Goal: Task Accomplishment & Management: Use online tool/utility

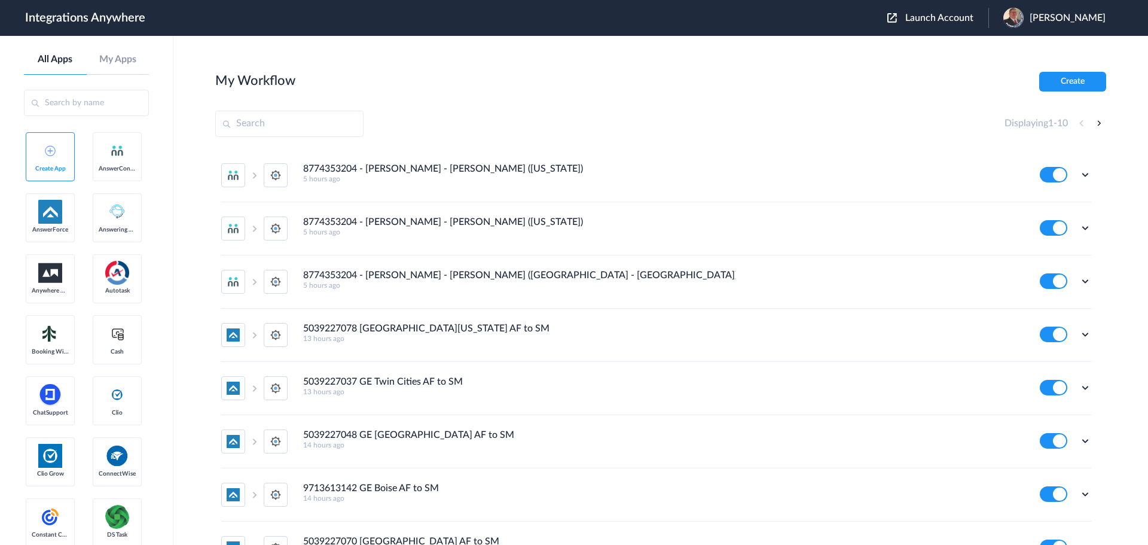
click at [1044, 18] on span "Jason Marsteller" at bounding box center [1067, 18] width 76 height 11
click at [929, 18] on span "Launch Account" at bounding box center [939, 18] width 68 height 10
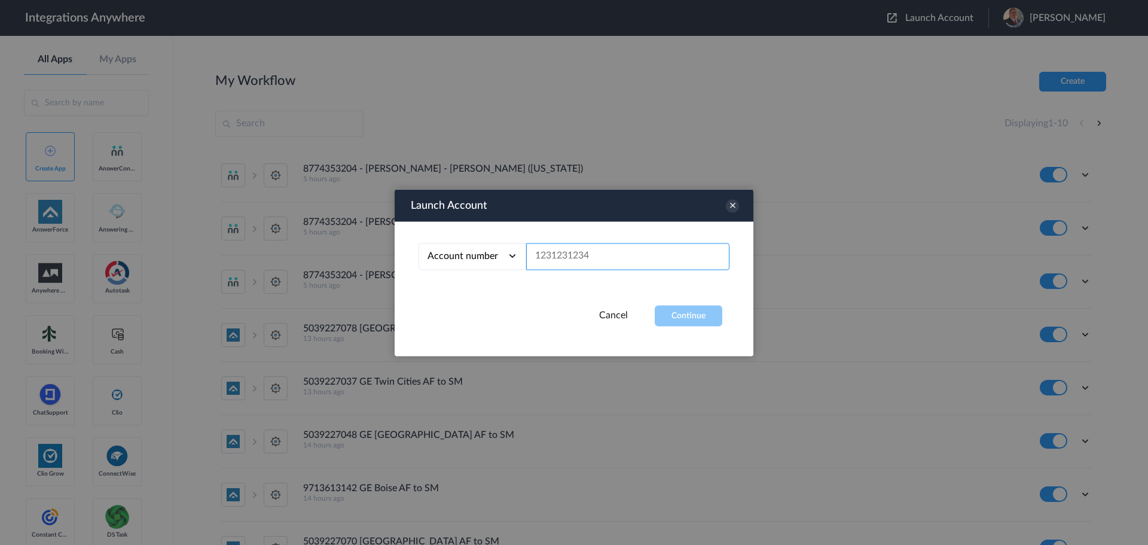
paste input "8666547508"
type input "8666547508"
click at [669, 317] on button "Continue" at bounding box center [689, 315] width 68 height 21
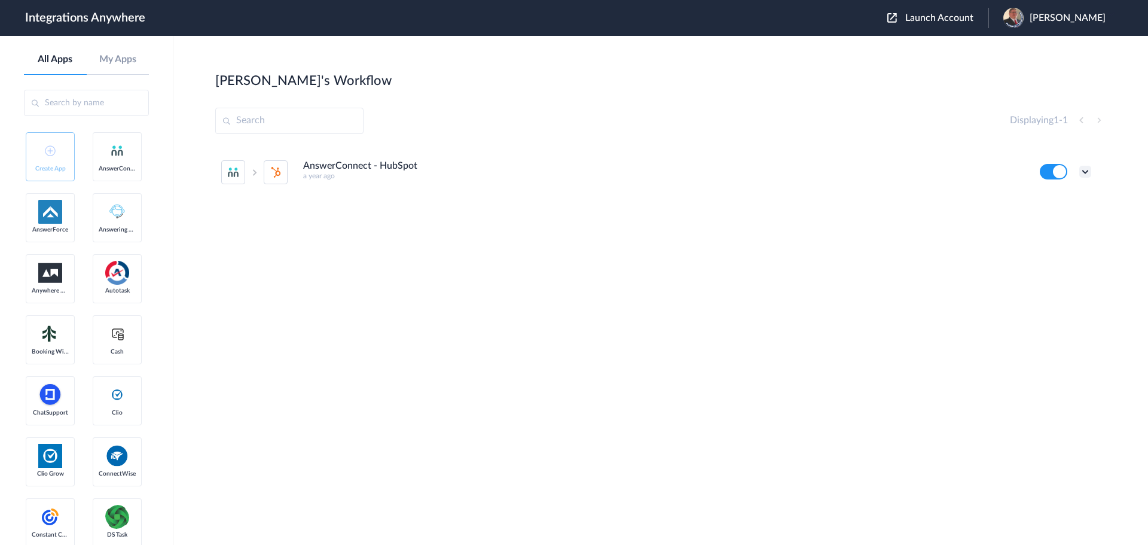
click at [1084, 176] on icon at bounding box center [1085, 172] width 12 height 12
click at [1054, 196] on li "Edit" at bounding box center [1052, 199] width 78 height 22
click at [1091, 170] on ul "AnswerConnect - HubSpot a year ago Edit Task history Delete" at bounding box center [656, 172] width 882 height 53
click at [1089, 170] on icon at bounding box center [1085, 172] width 12 height 12
click at [1072, 224] on link "Task history" at bounding box center [1050, 221] width 57 height 8
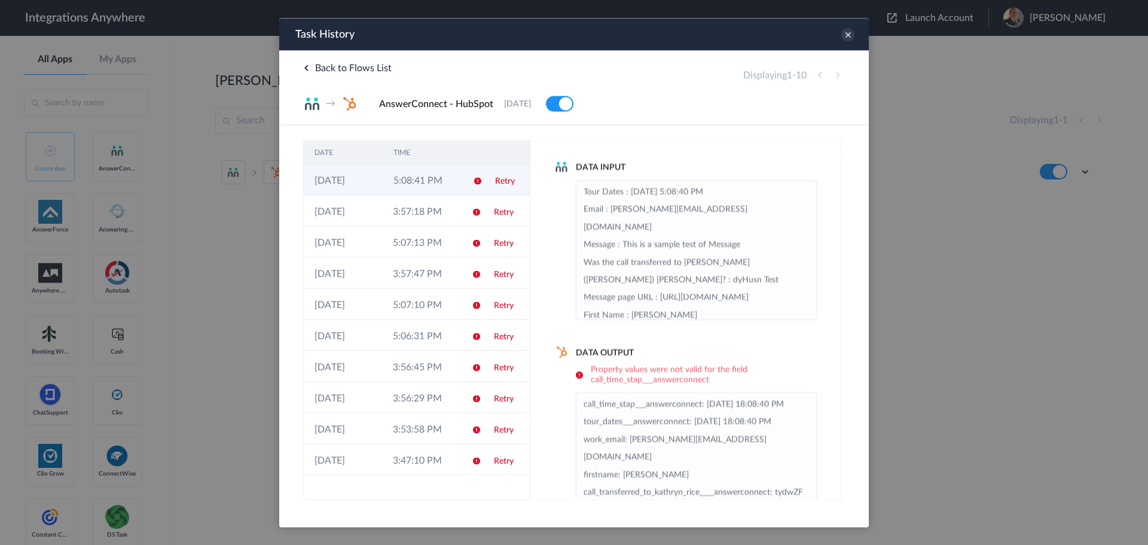
click at [491, 182] on td "Retry" at bounding box center [506, 179] width 45 height 31
click at [849, 35] on icon at bounding box center [847, 34] width 13 height 13
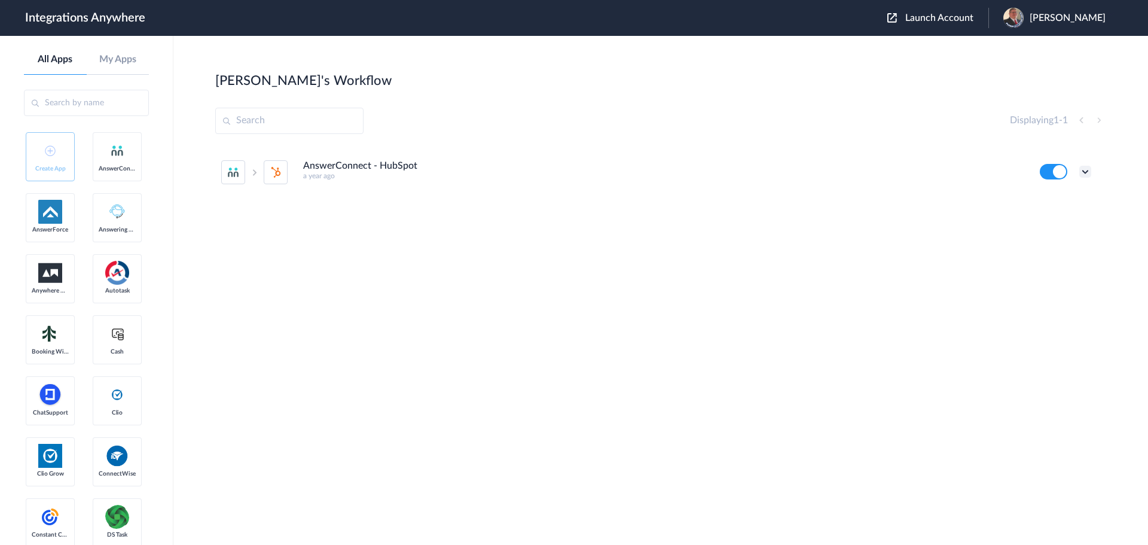
click at [1089, 173] on icon at bounding box center [1085, 172] width 12 height 12
click at [1049, 221] on link "Task history" at bounding box center [1050, 221] width 57 height 8
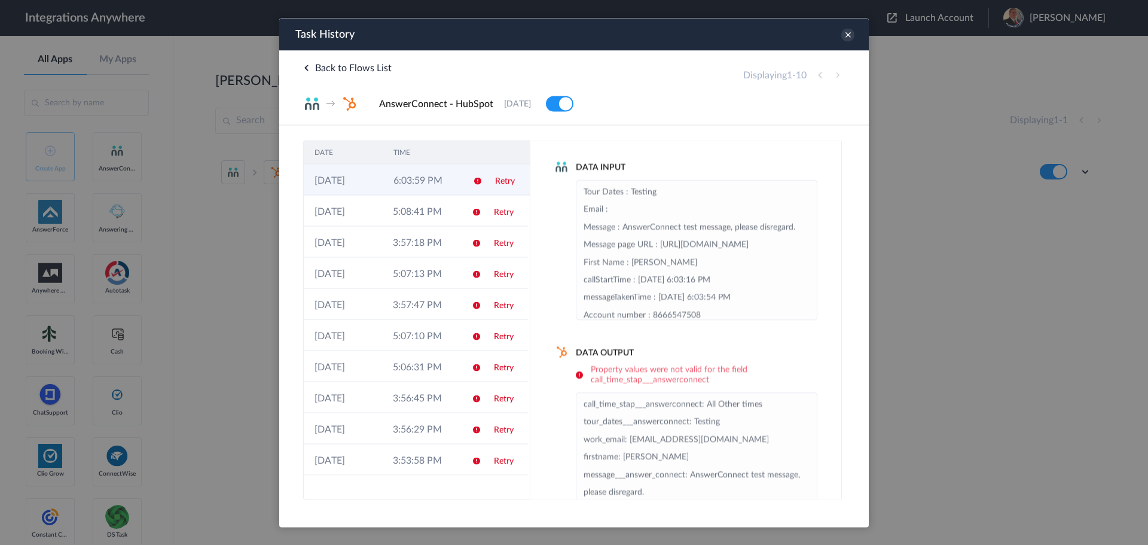
click at [429, 180] on td "6:03:59 PM" at bounding box center [422, 179] width 79 height 31
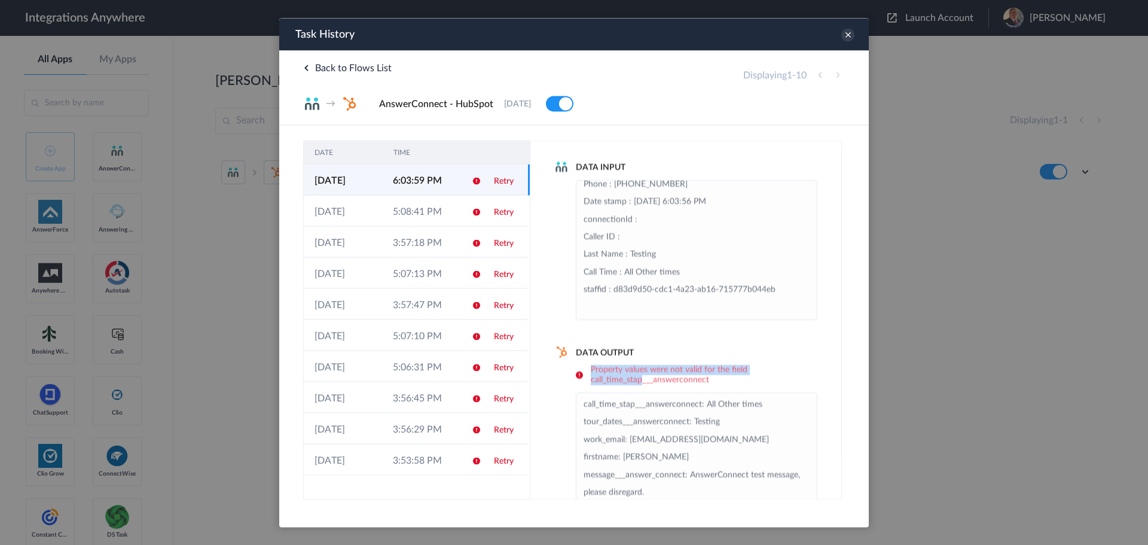
drag, startPoint x: 592, startPoint y: 366, endPoint x: 641, endPoint y: 381, distance: 52.0
click at [641, 381] on h6 "Property values were not valid for the field call_time_stap___answerconnect" at bounding box center [696, 374] width 241 height 20
drag, startPoint x: 584, startPoint y: 403, endPoint x: 635, endPoint y: 405, distance: 51.5
click at [635, 405] on li "call_time_stap___answerconnect: All Other times tour_dates___answerconnect: Tes…" at bounding box center [696, 509] width 226 height 228
copy li "call_time_stap"
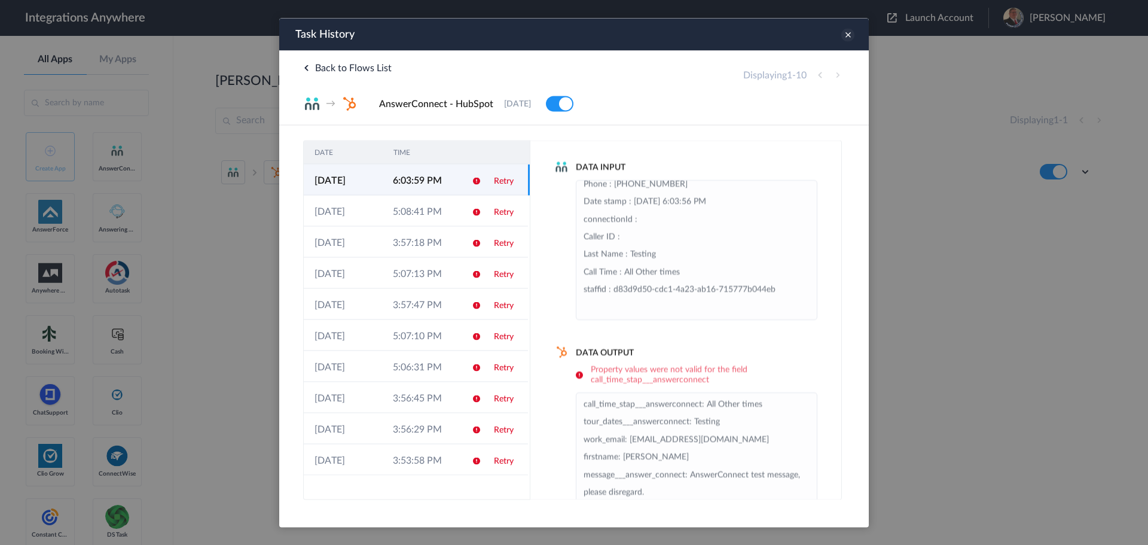
click at [852, 36] on icon at bounding box center [847, 34] width 13 height 13
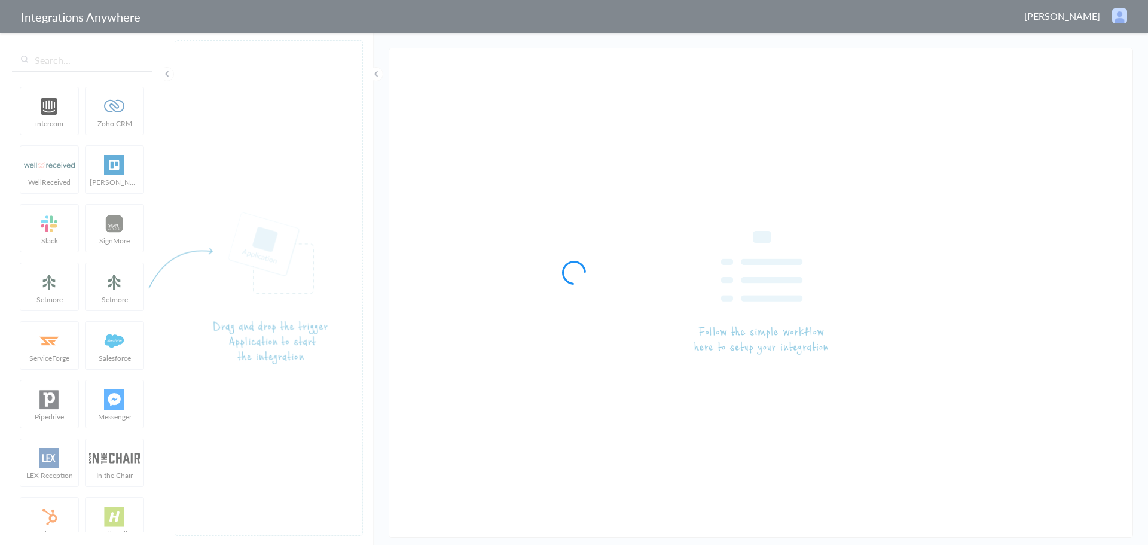
type input "AnswerConnect - HubSpot"
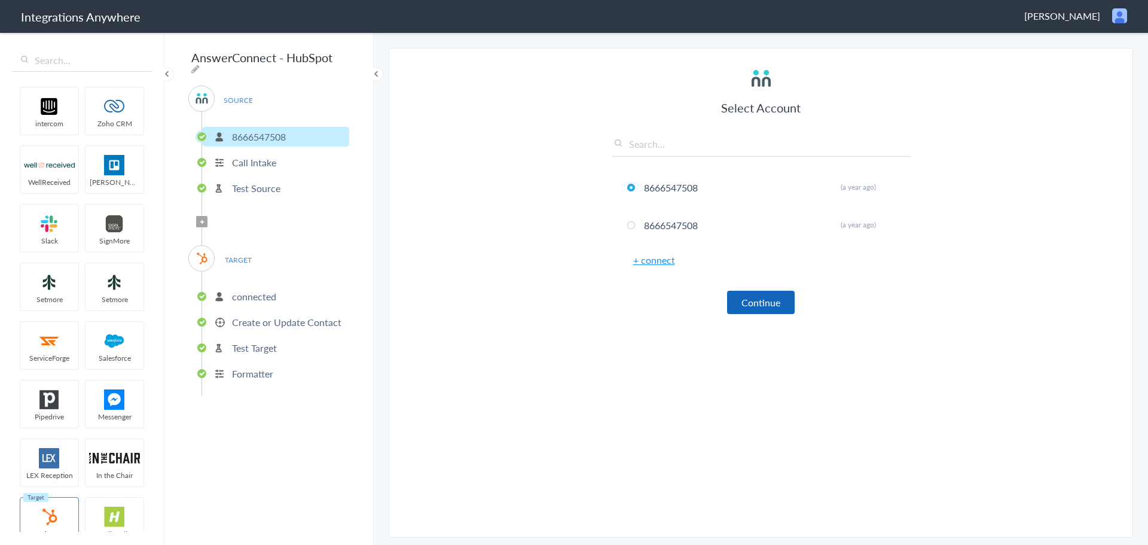
click at [769, 301] on button "Continue" at bounding box center [761, 302] width 68 height 23
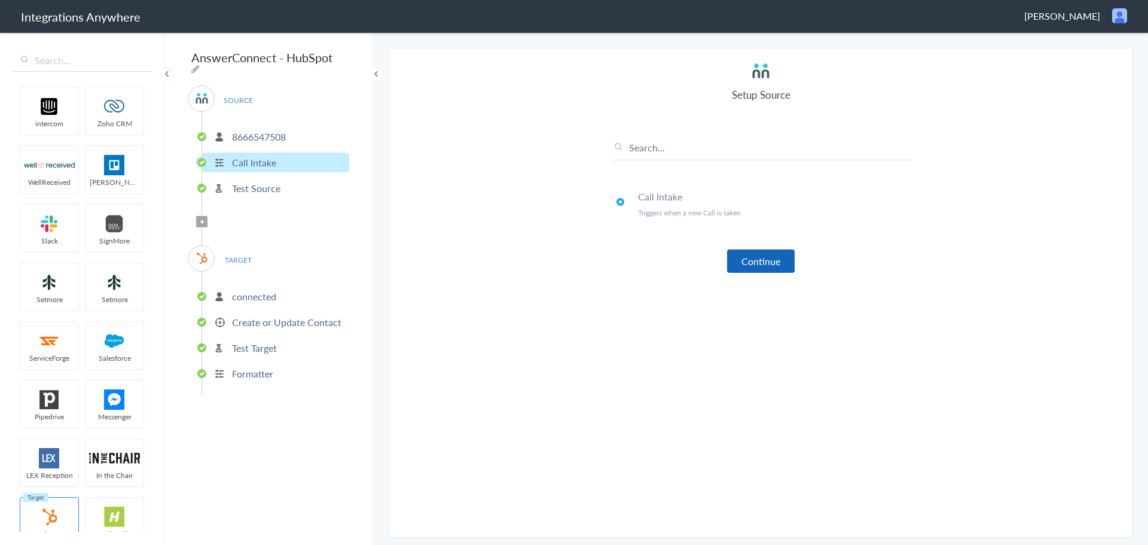
click at [771, 262] on button "Continue" at bounding box center [761, 260] width 68 height 23
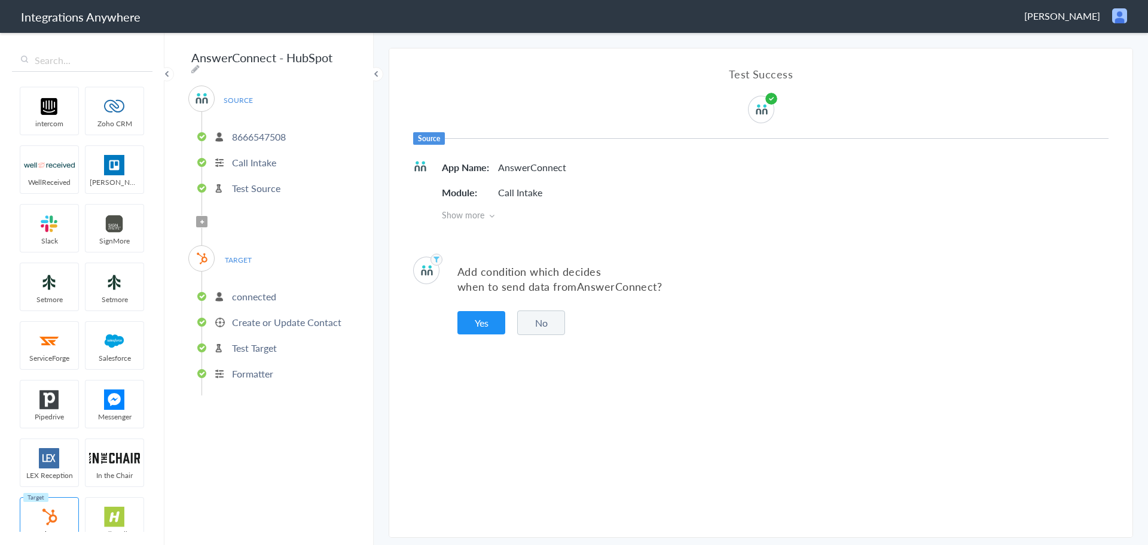
click at [201, 219] on icon at bounding box center [202, 221] width 4 height 5
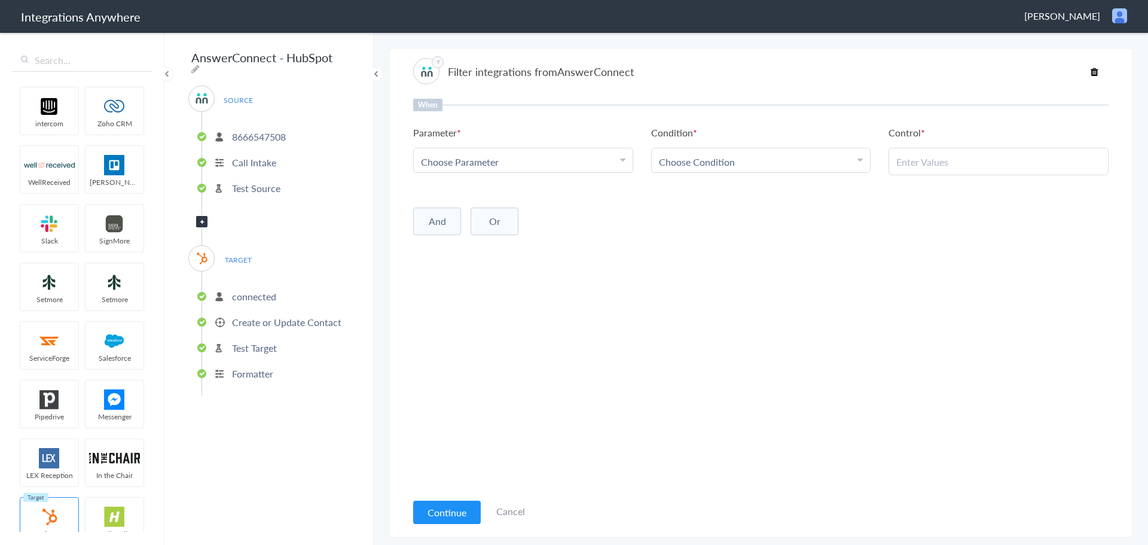
click at [560, 164] on div "Choose Parameter" at bounding box center [523, 162] width 204 height 14
click at [527, 197] on input "text" at bounding box center [523, 195] width 219 height 26
type input "call c"
click at [514, 216] on link "Call Closing Note" at bounding box center [523, 220] width 219 height 26
click at [714, 169] on link "Choose Condition" at bounding box center [761, 160] width 219 height 24
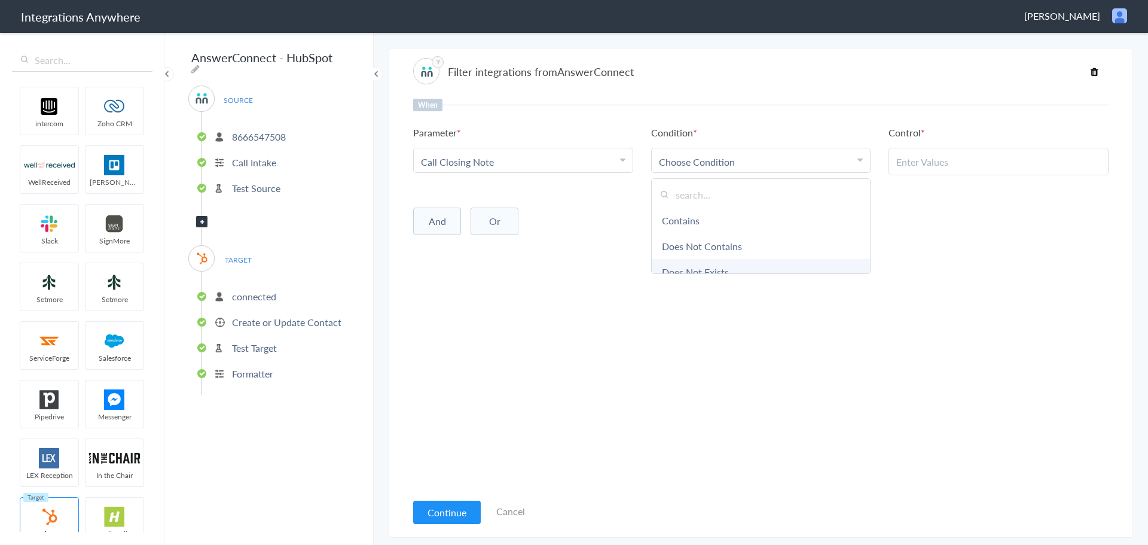
click at [716, 270] on link "Does Not Exists" at bounding box center [761, 272] width 219 height 26
click at [431, 515] on button "Continue" at bounding box center [447, 511] width 68 height 23
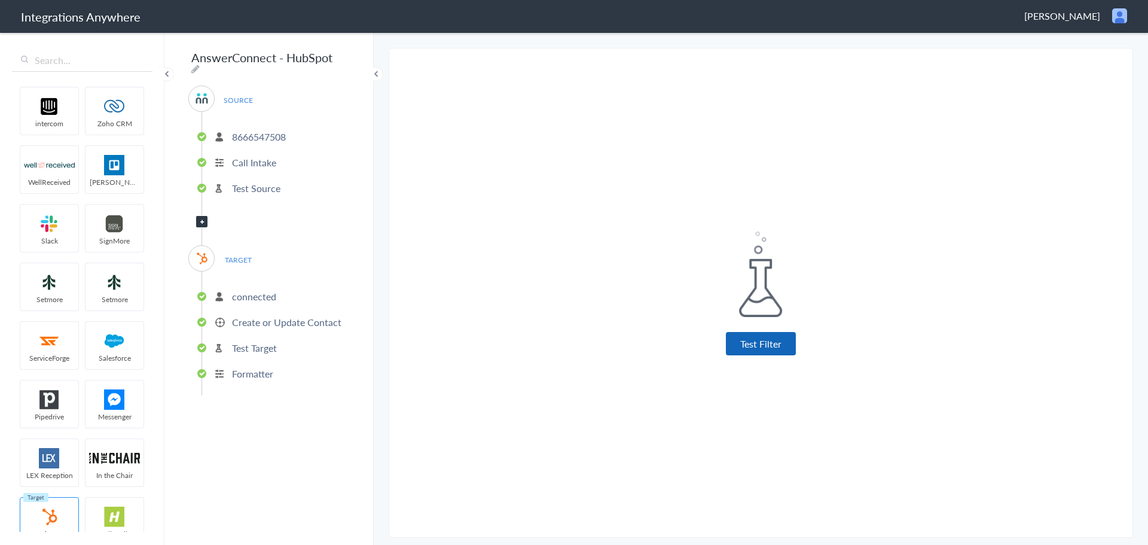
click at [760, 341] on button "Test Filter" at bounding box center [761, 343] width 70 height 23
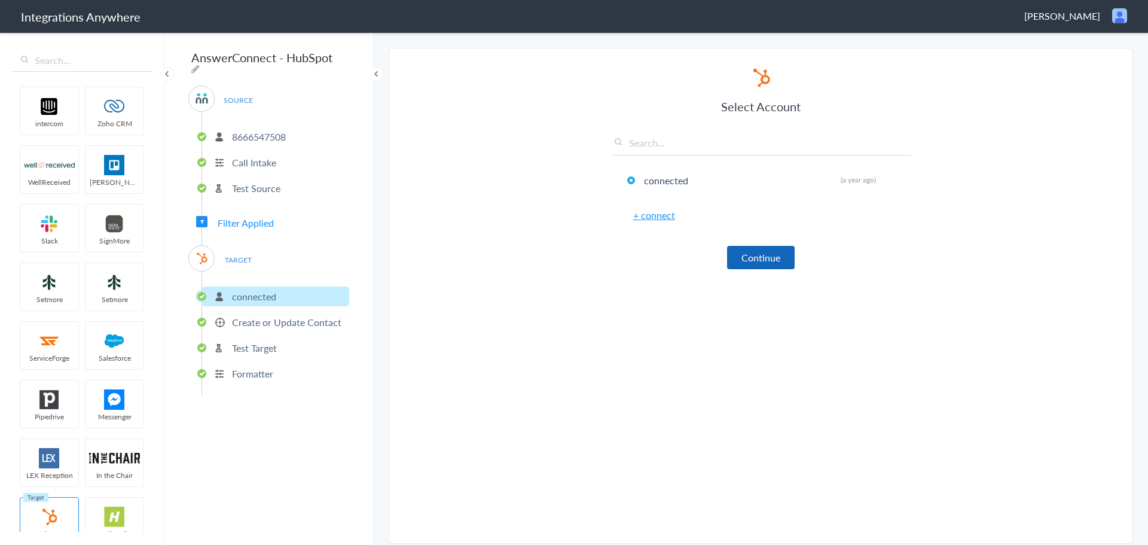
click at [764, 262] on button "Continue" at bounding box center [761, 257] width 68 height 23
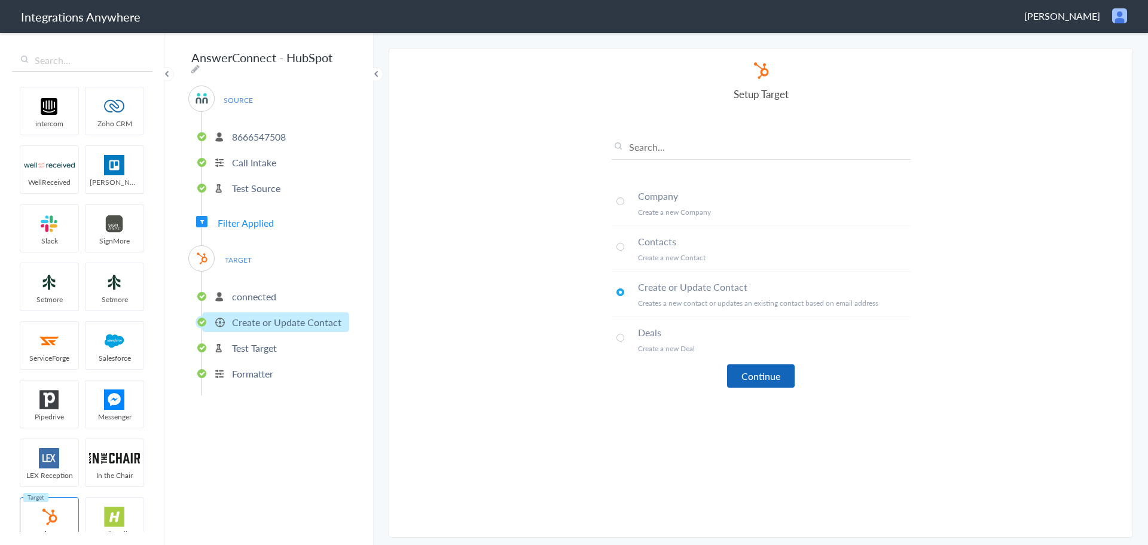
click at [778, 382] on button "Continue" at bounding box center [761, 375] width 68 height 23
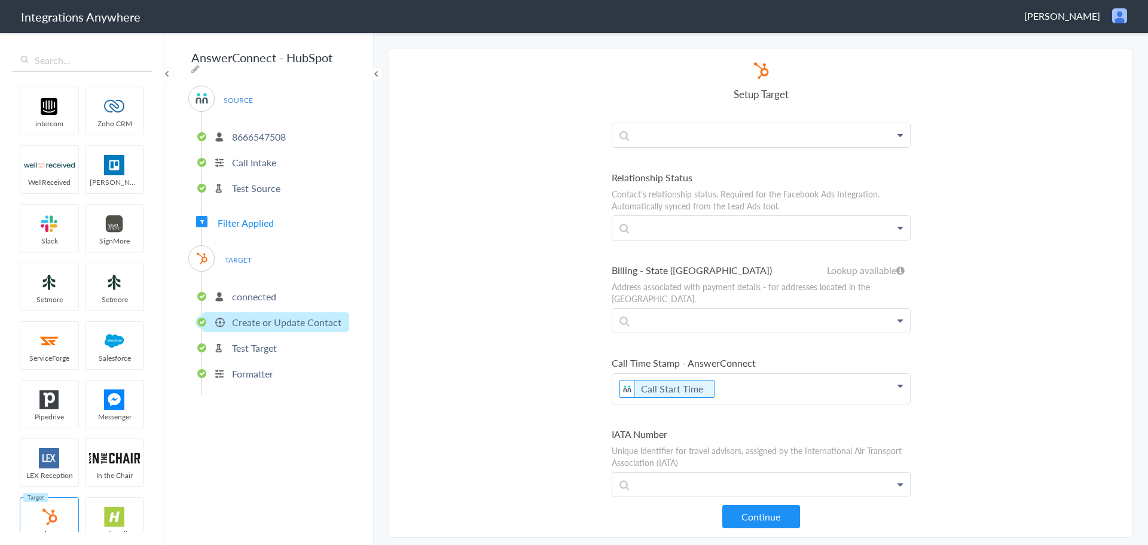
scroll to position [5738, 0]
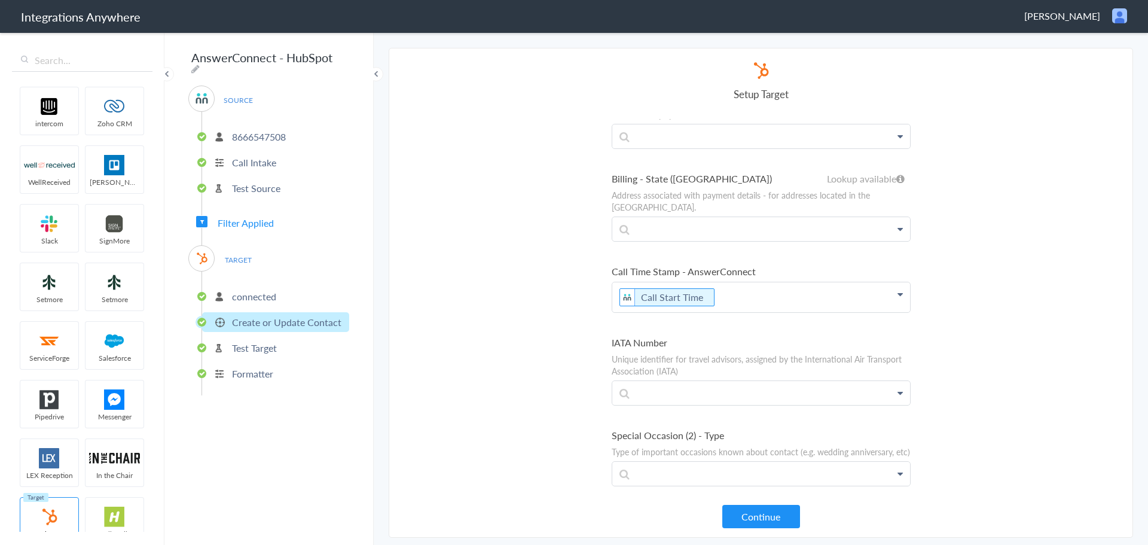
click at [781, 282] on p "Call Start Time" at bounding box center [761, 297] width 298 height 30
click at [1029, 295] on section "Select Account 8666547508 Rename Delete (a year ago) 8666547508 Rename Delete (…" at bounding box center [761, 293] width 744 height 490
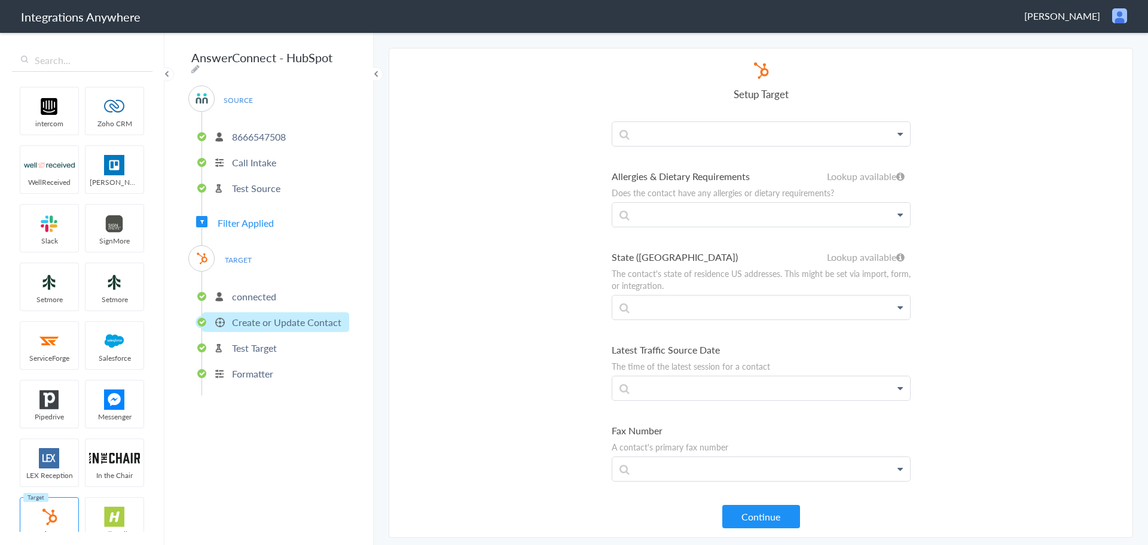
scroll to position [11342, 0]
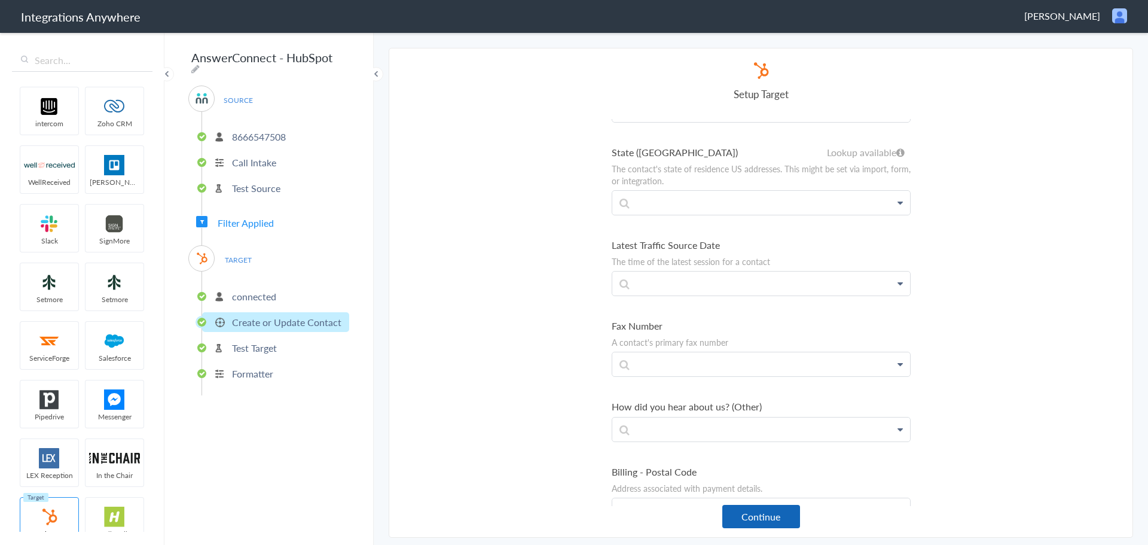
click at [761, 520] on button "Continue" at bounding box center [761, 516] width 78 height 23
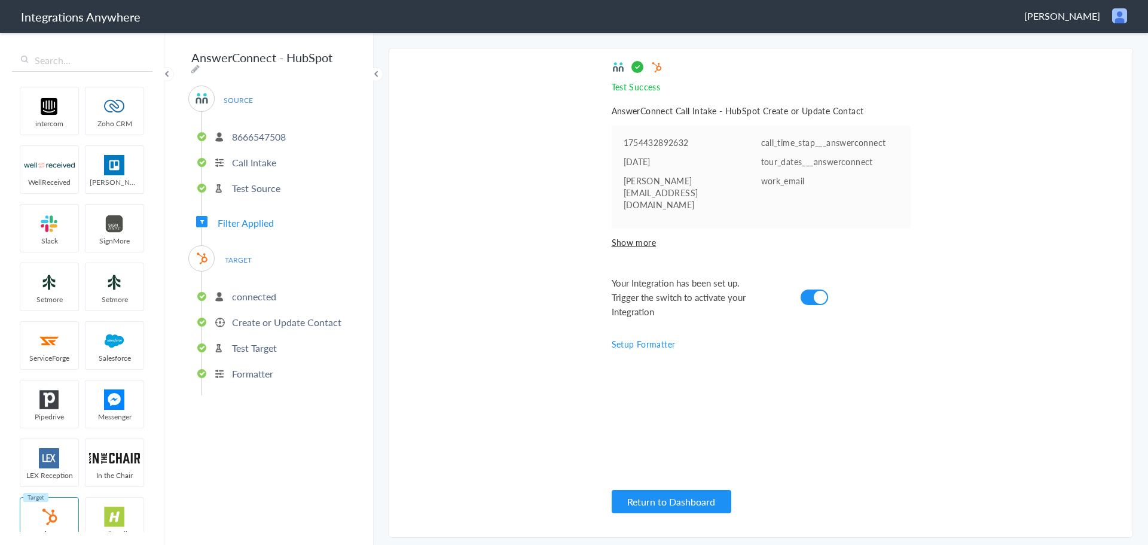
click at [254, 370] on p "Formatter" at bounding box center [252, 373] width 41 height 14
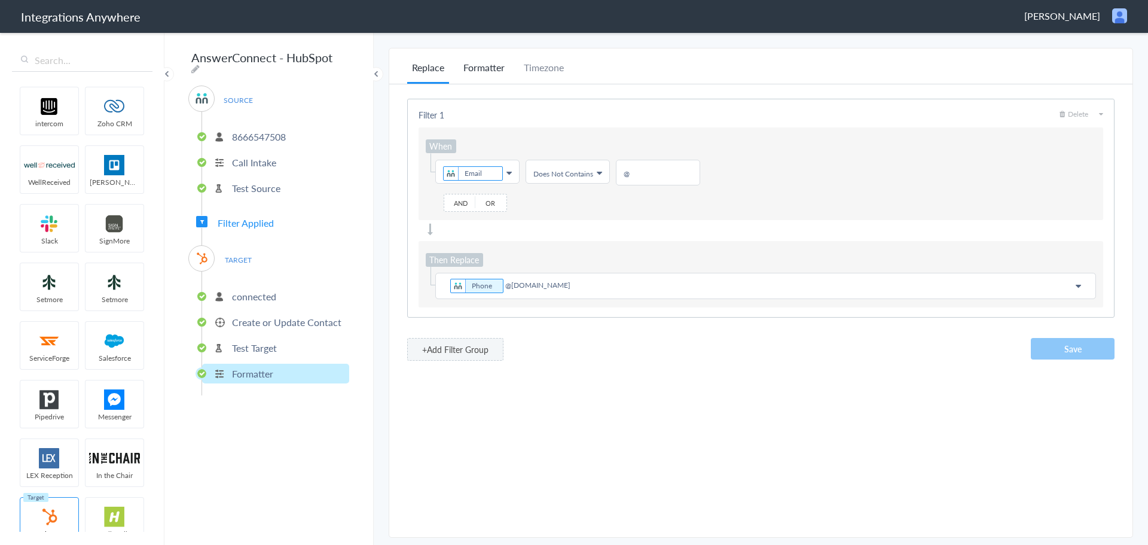
click at [483, 74] on li "Formatter" at bounding box center [483, 71] width 51 height 23
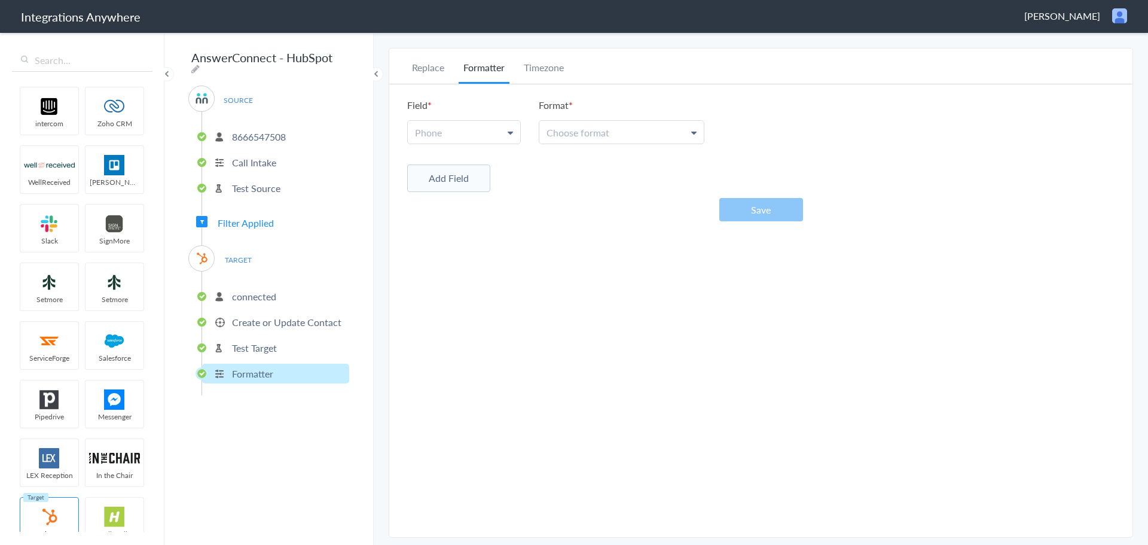
click at [467, 134] on link "Phone" at bounding box center [464, 132] width 112 height 23
click at [441, 184] on link "Phone" at bounding box center [463, 187] width 111 height 26
click at [614, 134] on link "Choose format" at bounding box center [621, 132] width 164 height 23
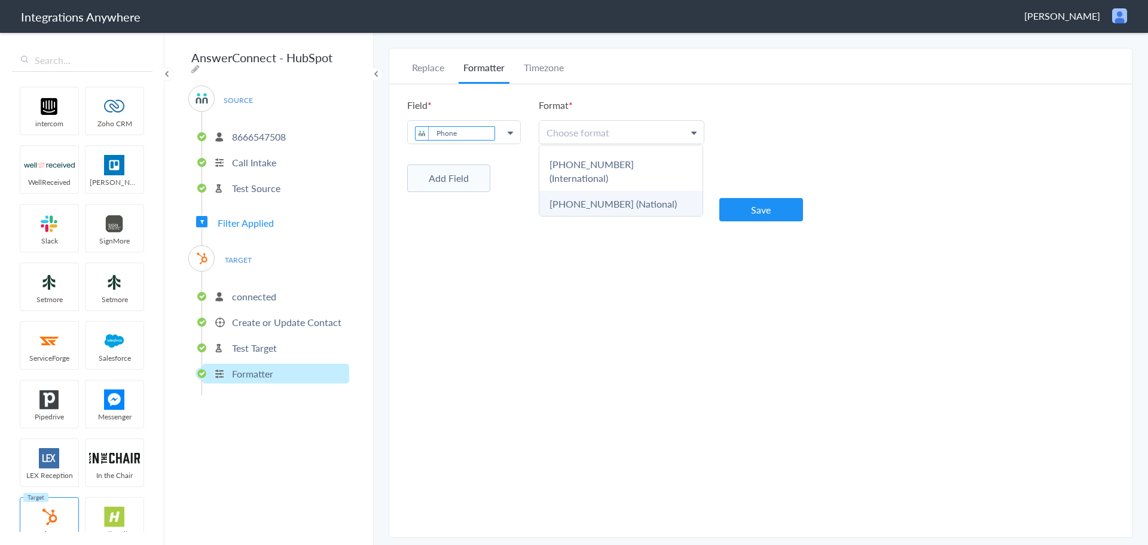
scroll to position [100, 0]
click at [615, 178] on link "[PHONE_NUMBER] (National)" at bounding box center [620, 191] width 163 height 26
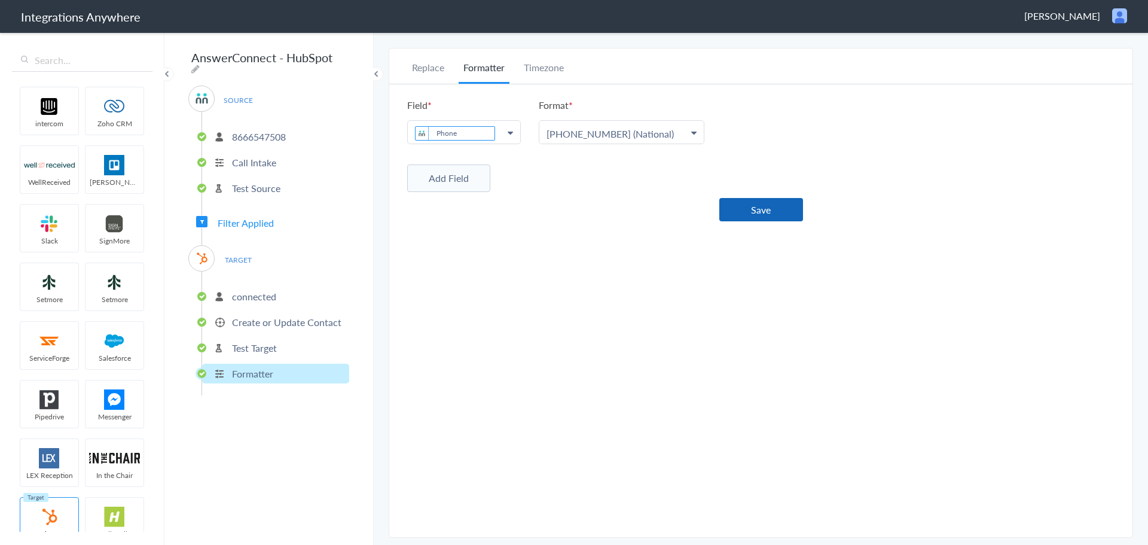
click at [745, 209] on button "Save" at bounding box center [761, 209] width 84 height 23
click at [250, 293] on p "connected" at bounding box center [254, 296] width 44 height 14
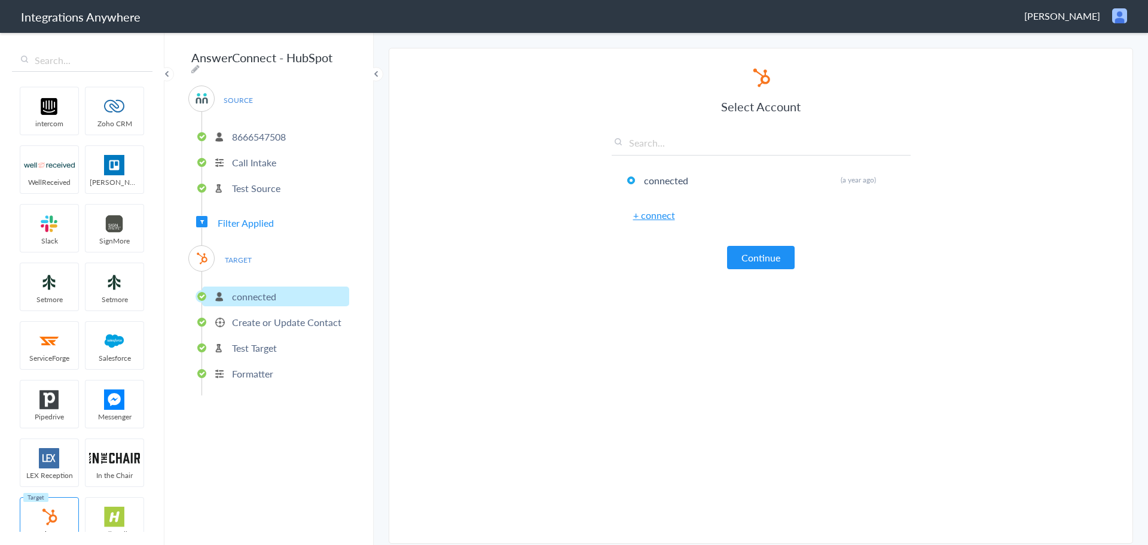
click at [239, 320] on p "Create or Update Contact" at bounding box center [286, 322] width 109 height 14
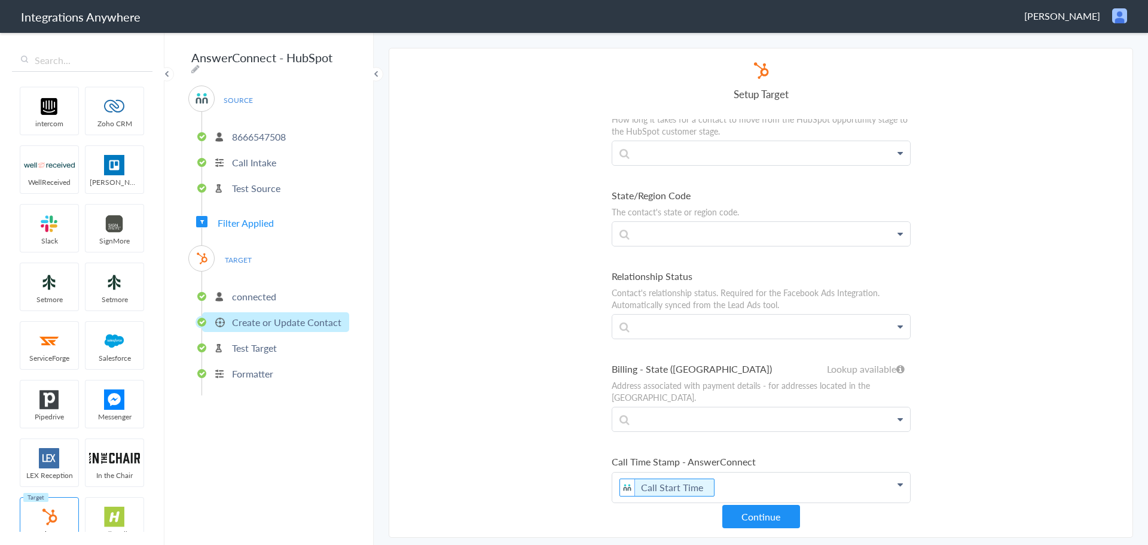
scroll to position [5604, 0]
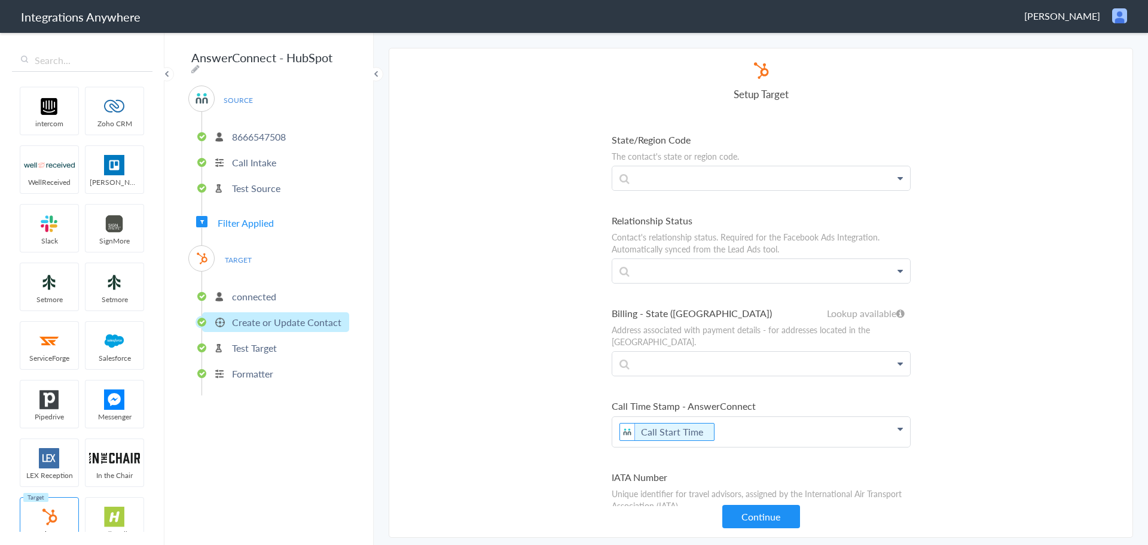
click at [735, 417] on p "Call Start Time" at bounding box center [761, 432] width 298 height 30
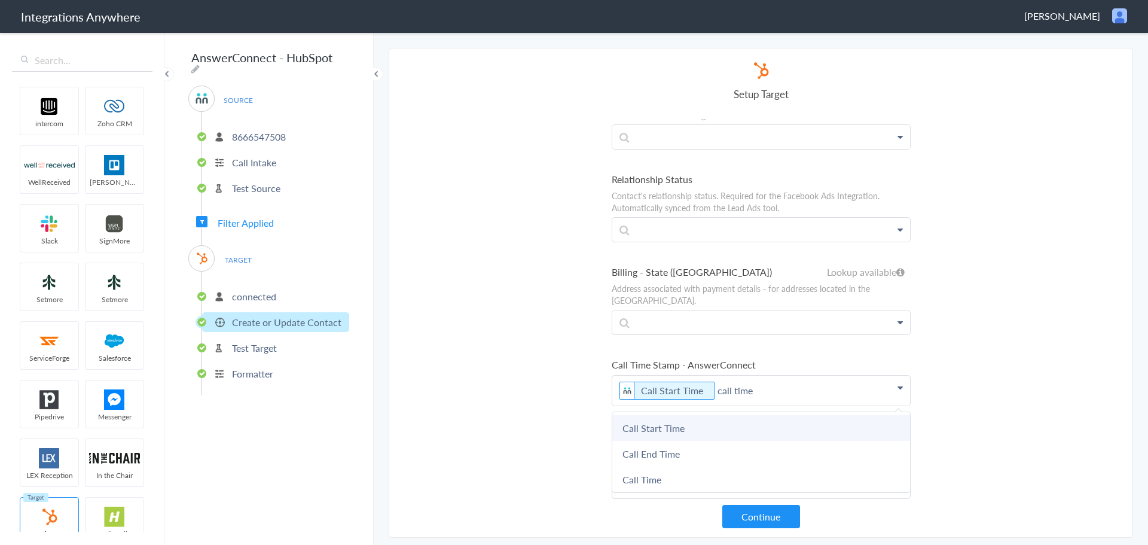
scroll to position [5664, 0]
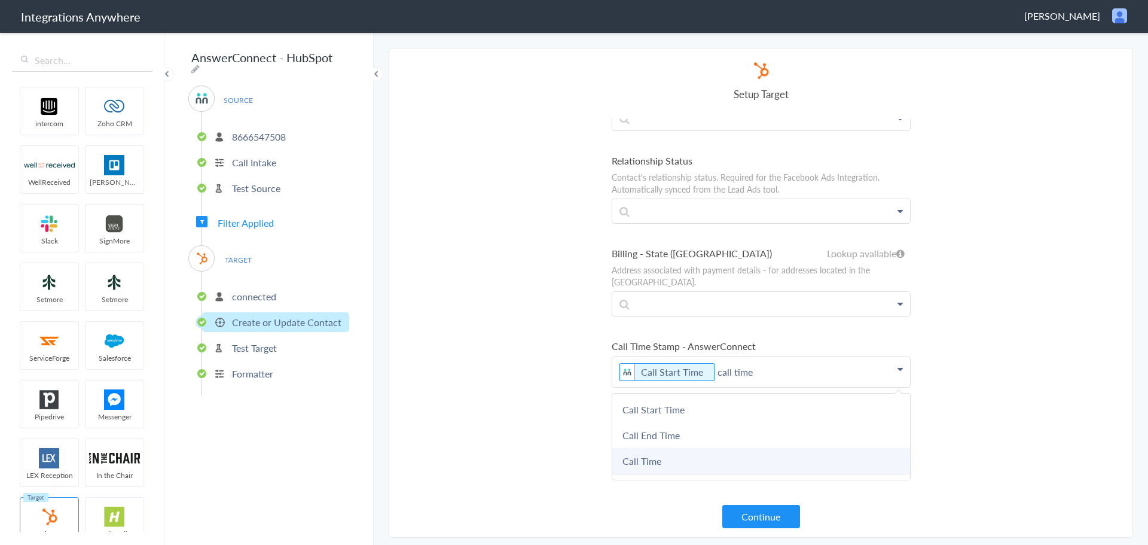
click at [723, 448] on link "Call Time" at bounding box center [761, 461] width 298 height 26
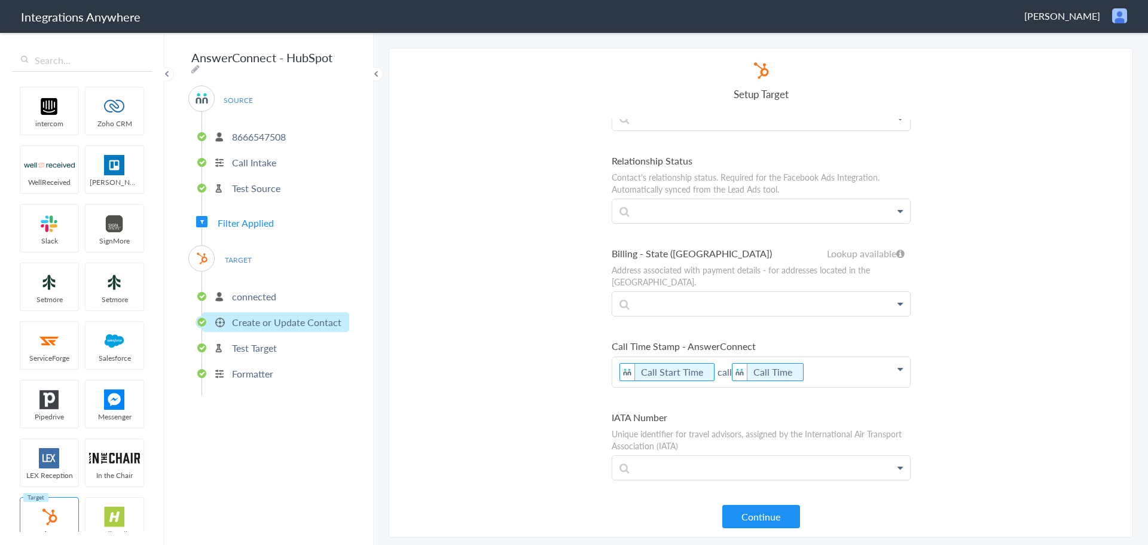
click at [727, 357] on p "Call Start Time call Call Time" at bounding box center [761, 372] width 298 height 30
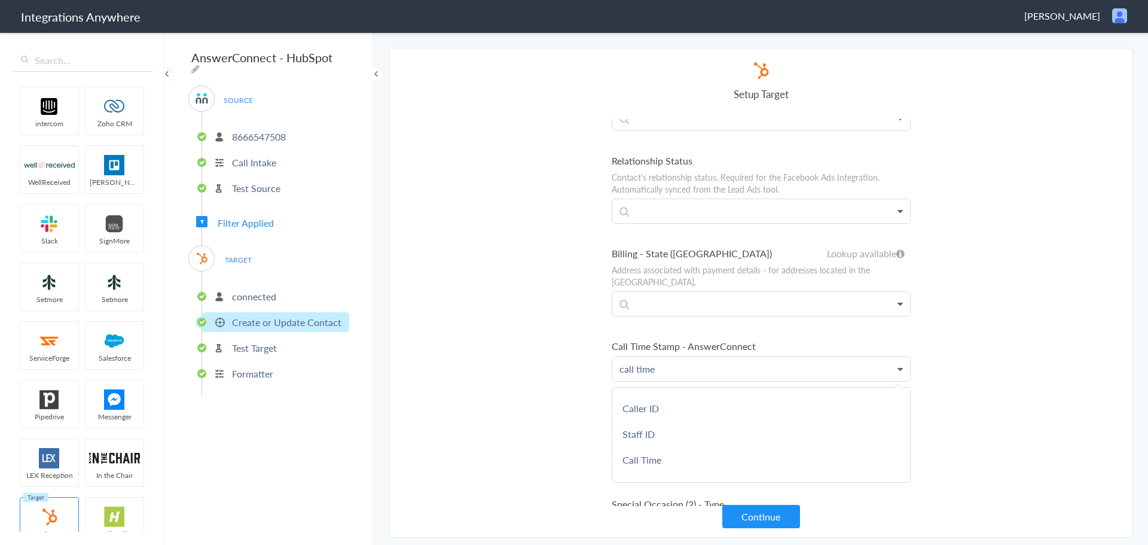
scroll to position [474, 0]
click at [736, 444] on link "Call Time" at bounding box center [761, 457] width 298 height 26
drag, startPoint x: 655, startPoint y: 347, endPoint x: 696, endPoint y: 344, distance: 41.4
click at [655, 357] on p "call time Call Time" at bounding box center [761, 372] width 298 height 30
click at [1062, 359] on section "Select Account 8666547508 Rename Delete (a year ago) 8666547508 Rename Delete (…" at bounding box center [761, 293] width 744 height 490
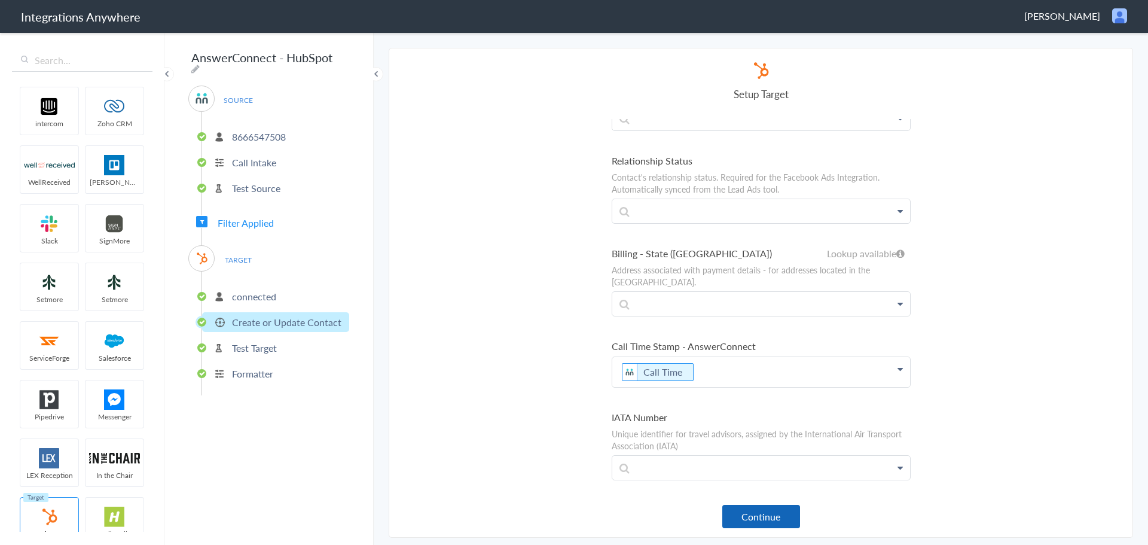
click at [770, 519] on button "Continue" at bounding box center [761, 516] width 78 height 23
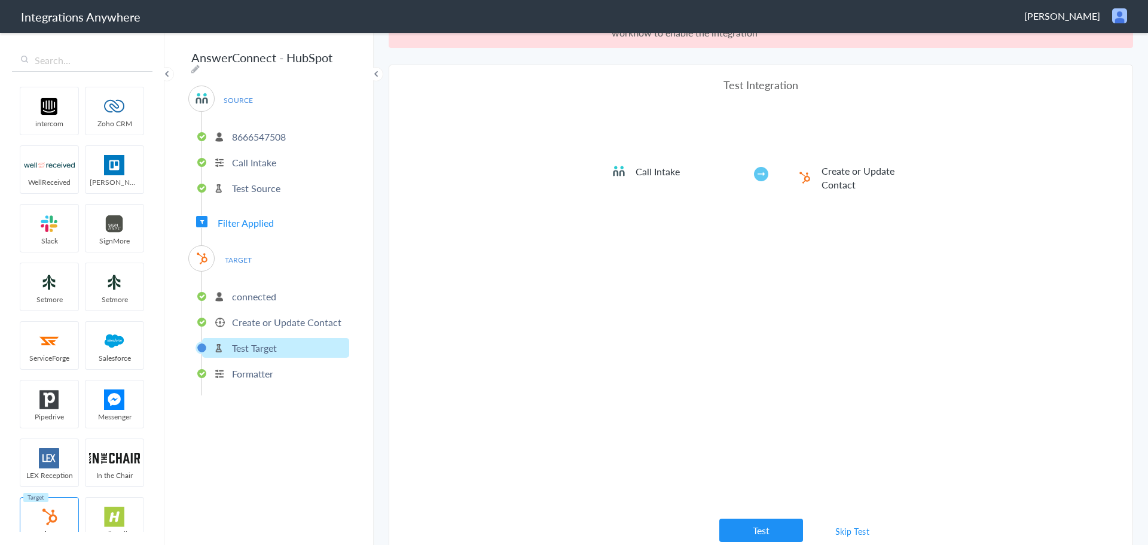
scroll to position [44, 0]
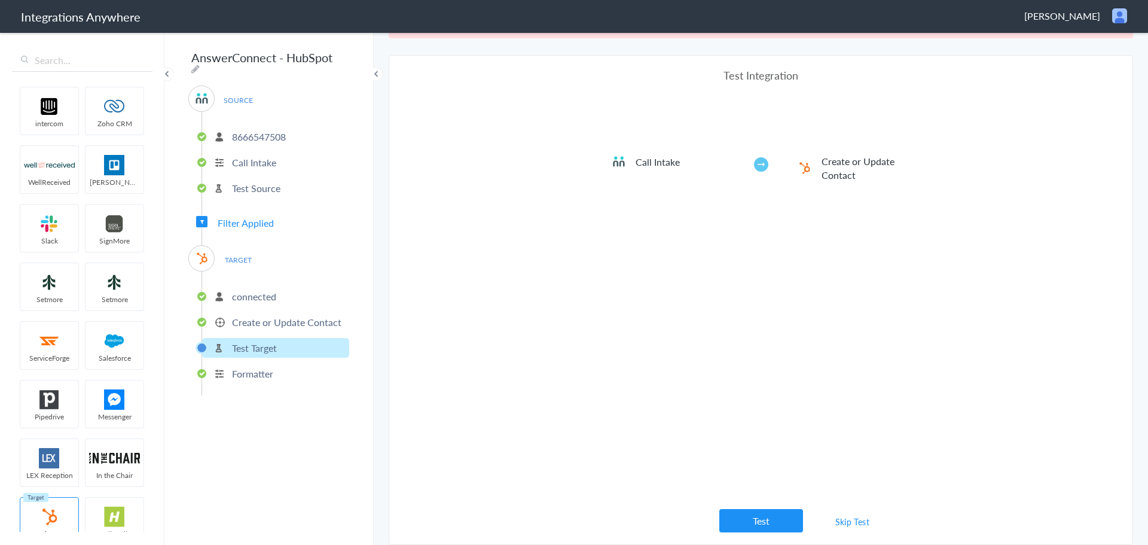
click at [842, 523] on link "Skip Test" at bounding box center [852, 521] width 63 height 22
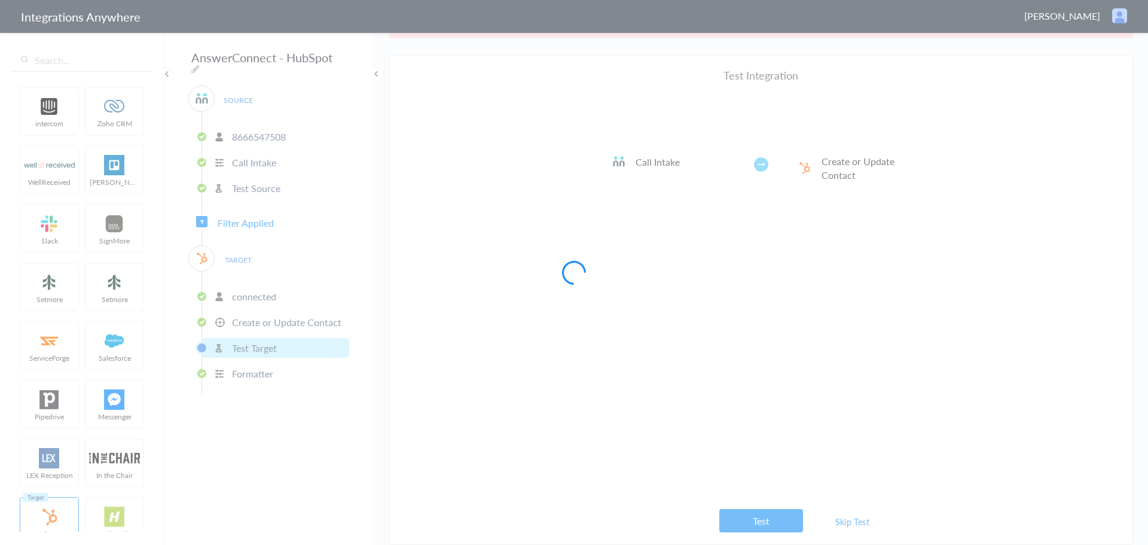
scroll to position [0, 0]
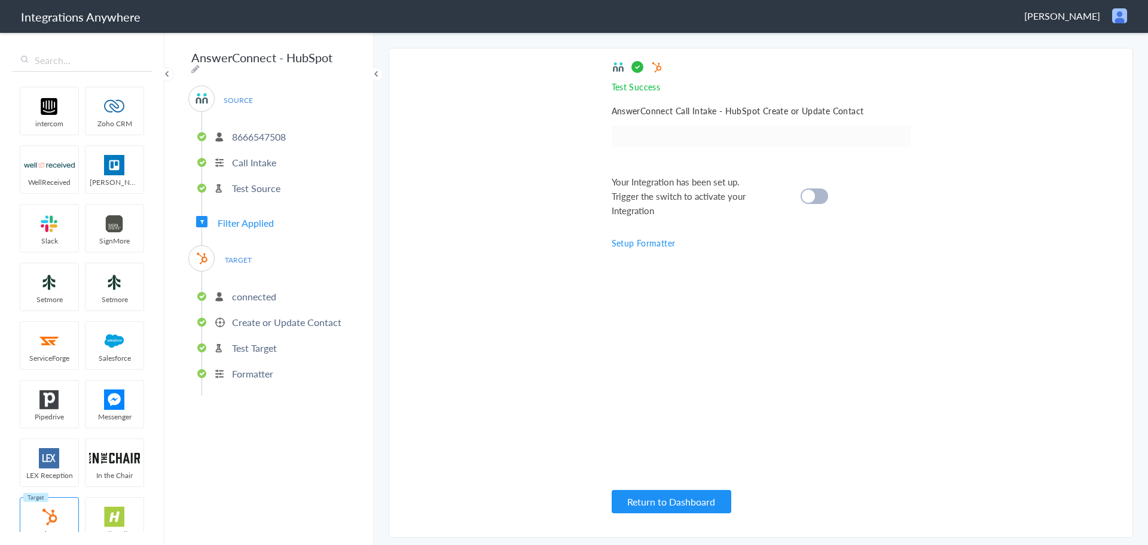
click at [815, 188] on div at bounding box center [813, 196] width 27 height 16
